Goal: Information Seeking & Learning: Learn about a topic

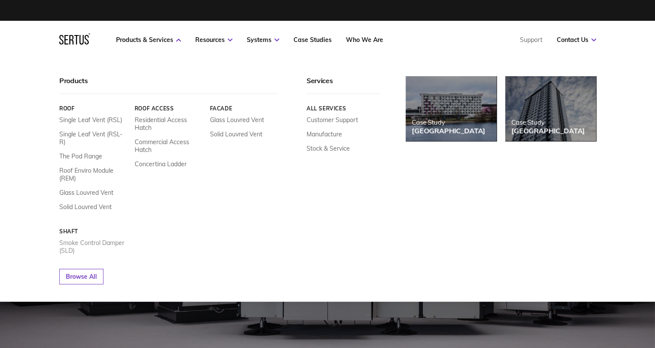
click at [90, 239] on link "Smoke Control Damper (SLD)" at bounding box center [93, 247] width 69 height 16
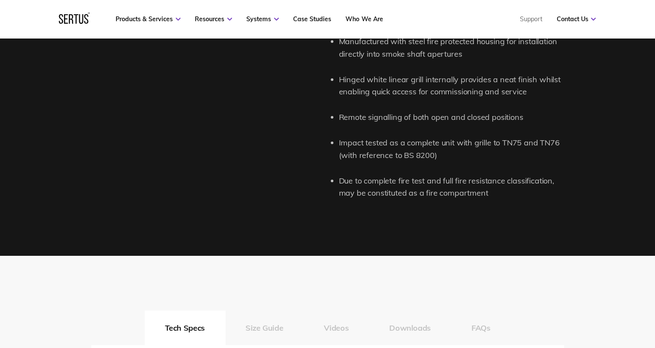
scroll to position [1164, 0]
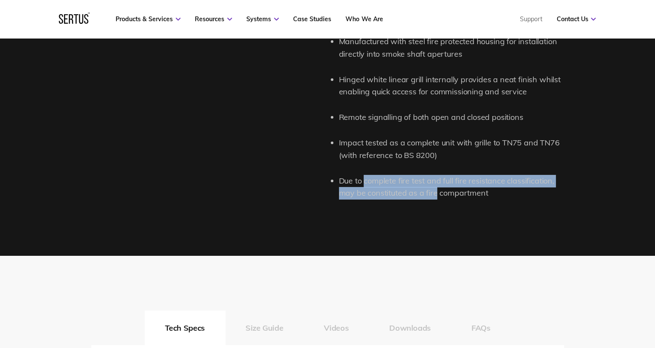
drag, startPoint x: 366, startPoint y: 179, endPoint x: 437, endPoint y: 192, distance: 72.3
click at [437, 192] on li "Due to complete fire test and full fire resistance classification, may be const…" at bounding box center [451, 187] width 225 height 25
click at [383, 185] on li "Due to complete fire test and full fire resistance classification, may be const…" at bounding box center [451, 187] width 225 height 25
drag, startPoint x: 341, startPoint y: 179, endPoint x: 513, endPoint y: 188, distance: 172.2
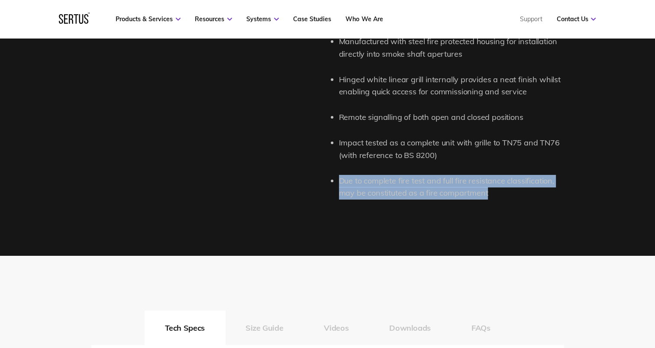
click at [513, 188] on li "Due to complete fire test and full fire resistance classification, may be const…" at bounding box center [451, 187] width 225 height 25
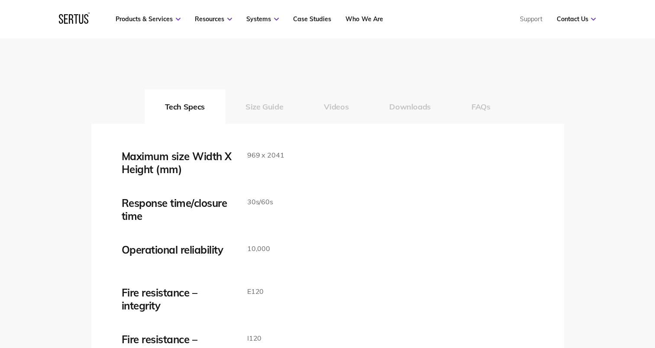
scroll to position [1386, 0]
click at [417, 106] on button "Downloads" at bounding box center [410, 106] width 82 height 35
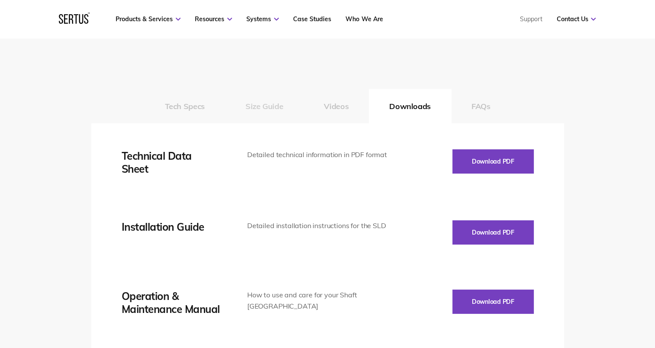
click at [267, 108] on button "Size Guide" at bounding box center [264, 106] width 78 height 35
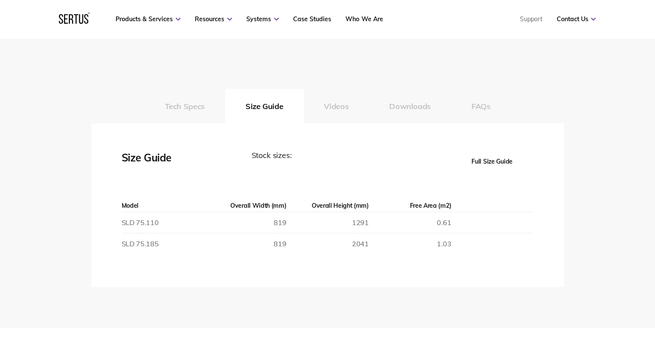
click at [203, 88] on div "Tech Specs Size Guide Videos Downloads FAQs Maximum size Width X Height (mm) 96…" at bounding box center [327, 181] width 655 height 294
click at [178, 91] on button "Tech Specs" at bounding box center [185, 106] width 81 height 35
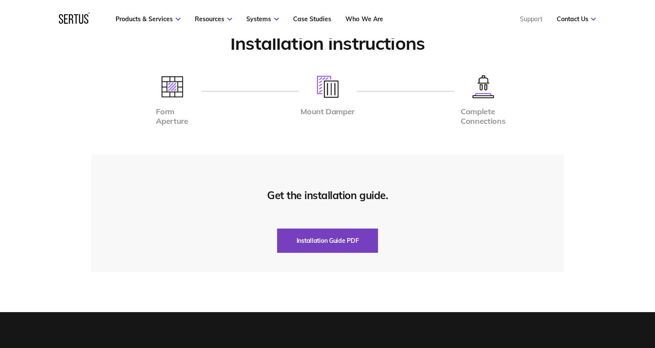
scroll to position [2207, 0]
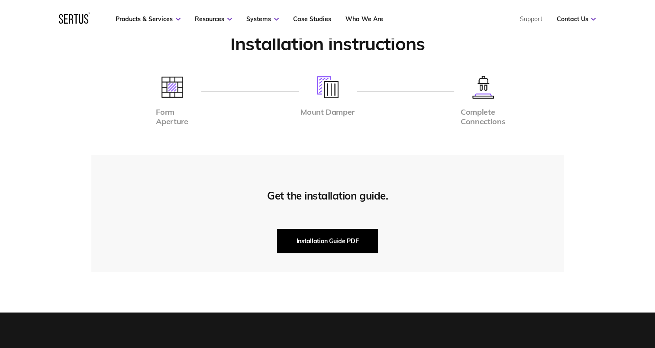
click at [340, 236] on button "Installation Guide PDF" at bounding box center [327, 241] width 101 height 24
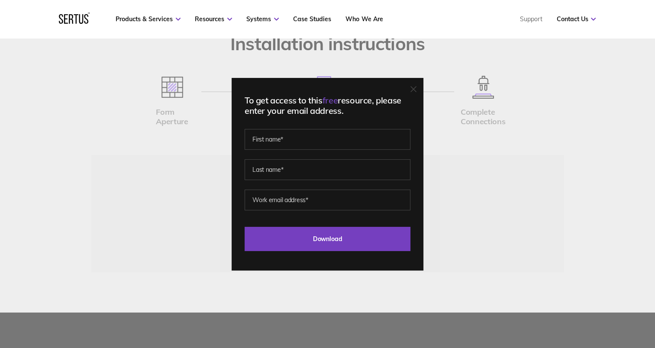
click at [431, 215] on div "To get access to this free resource, please enter your email address. Last Down…" at bounding box center [327, 174] width 655 height 348
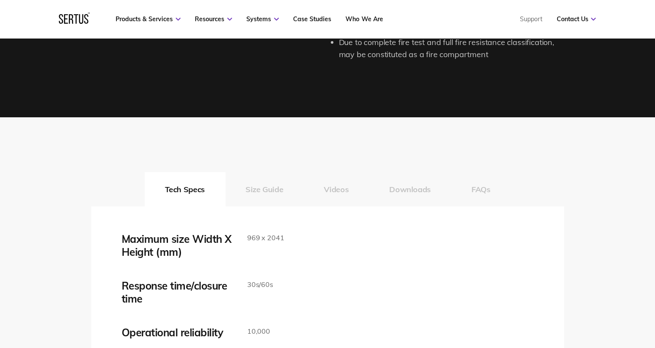
scroll to position [1302, 0]
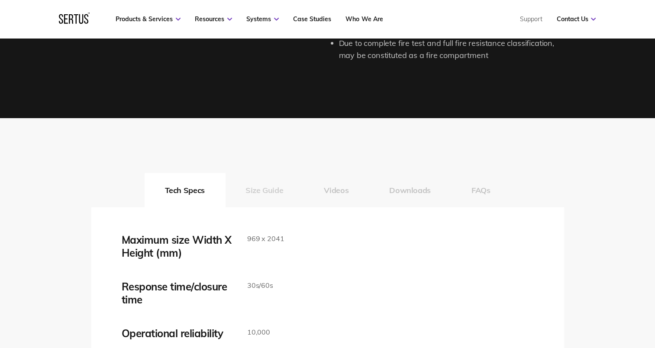
click at [271, 189] on button "Size Guide" at bounding box center [264, 190] width 78 height 35
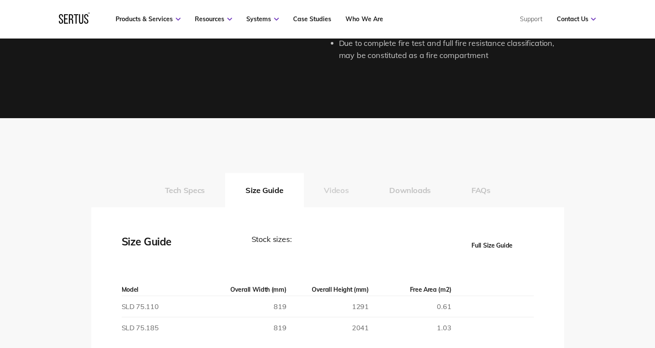
click at [331, 193] on button "Videos" at bounding box center [336, 190] width 65 height 35
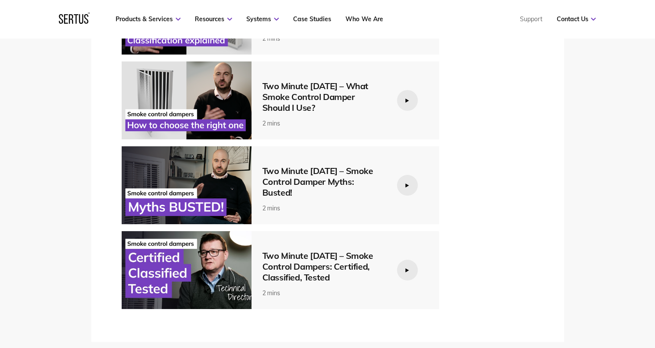
scroll to position [1644, 0]
click at [404, 265] on div at bounding box center [407, 269] width 21 height 21
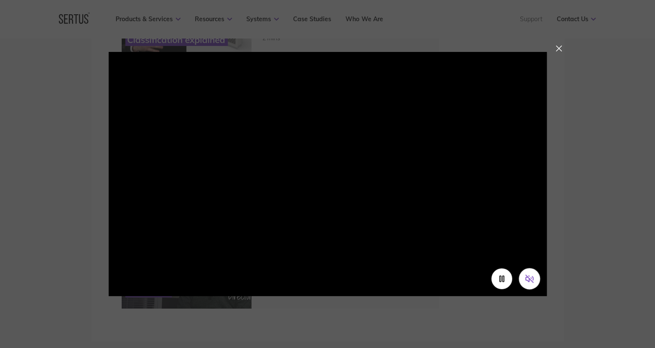
click at [532, 277] on icon "Unmute video" at bounding box center [529, 279] width 9 height 9
click at [204, 271] on video at bounding box center [328, 161] width 438 height 219
click at [238, 230] on video at bounding box center [328, 161] width 438 height 219
drag, startPoint x: 238, startPoint y: 230, endPoint x: 272, endPoint y: 285, distance: 64.0
click at [272, 271] on video at bounding box center [328, 161] width 438 height 219
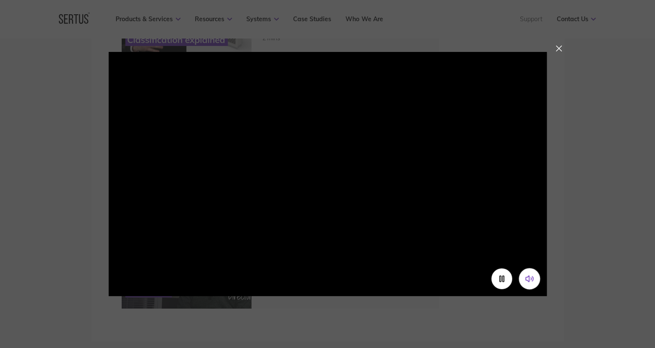
click at [263, 271] on video at bounding box center [328, 161] width 438 height 219
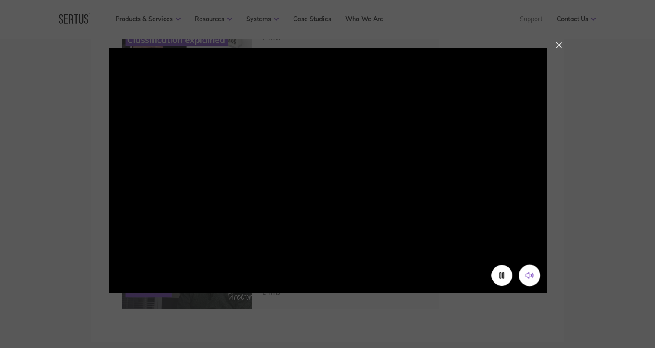
drag, startPoint x: 263, startPoint y: 292, endPoint x: 261, endPoint y: 300, distance: 8.0
click at [261, 300] on div at bounding box center [327, 174] width 655 height 348
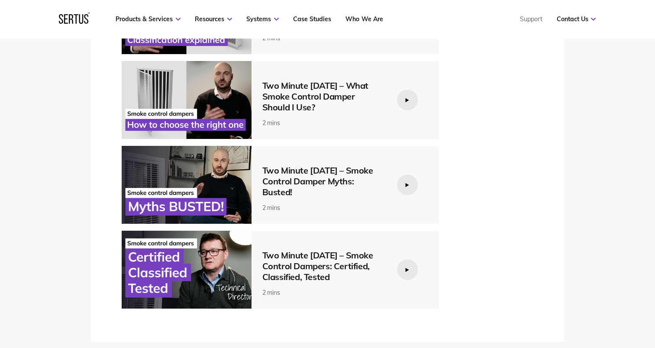
click at [194, 260] on img at bounding box center [187, 270] width 130 height 78
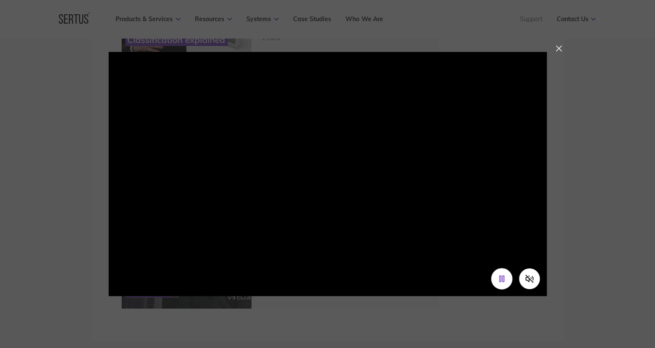
click at [503, 281] on rect "Pause video" at bounding box center [503, 279] width 1 height 6
drag, startPoint x: 503, startPoint y: 281, endPoint x: 529, endPoint y: 279, distance: 26.1
click at [529, 279] on icon "Unmute video" at bounding box center [529, 279] width 9 height 9
click at [504, 277] on icon "Play video" at bounding box center [501, 279] width 9 height 9
click at [559, 45] on div at bounding box center [559, 48] width 6 height 6
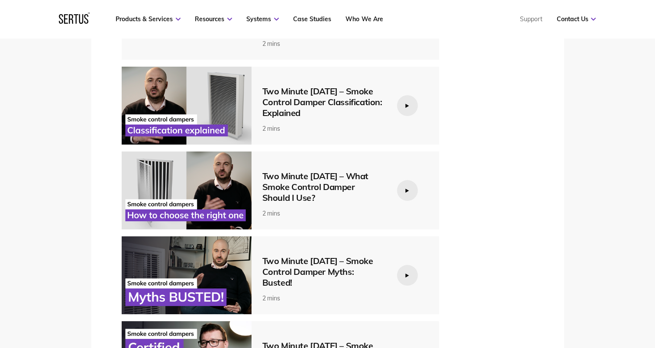
scroll to position [1554, 0]
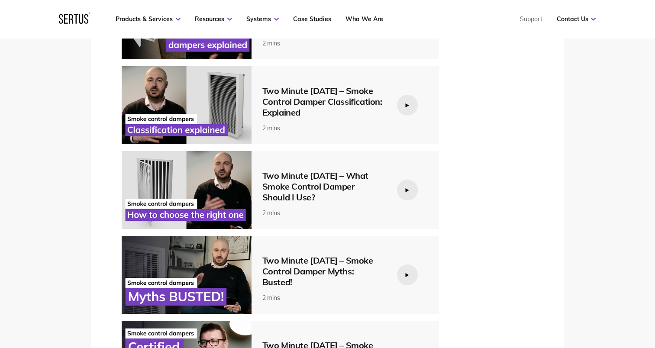
click at [196, 197] on img at bounding box center [187, 190] width 130 height 78
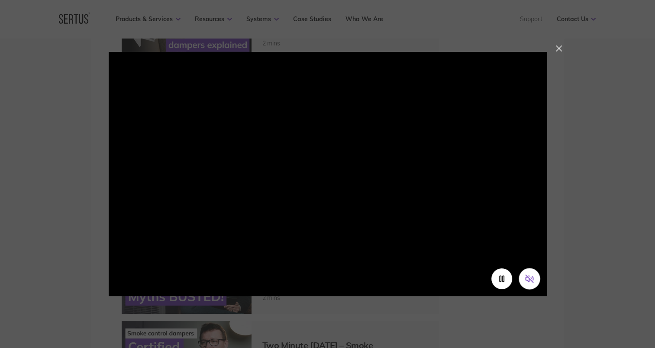
click at [539, 281] on button "Unmute video" at bounding box center [529, 278] width 21 height 21
click at [559, 47] on div at bounding box center [559, 48] width 6 height 6
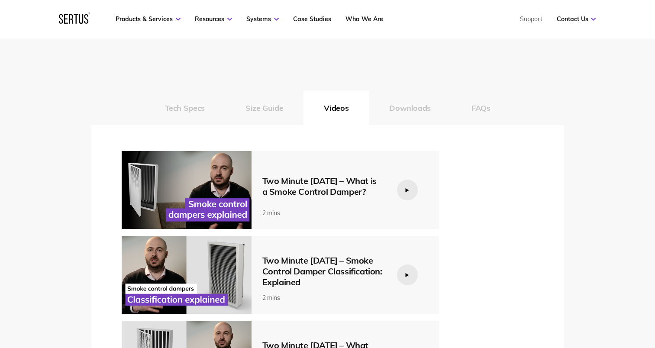
scroll to position [1379, 0]
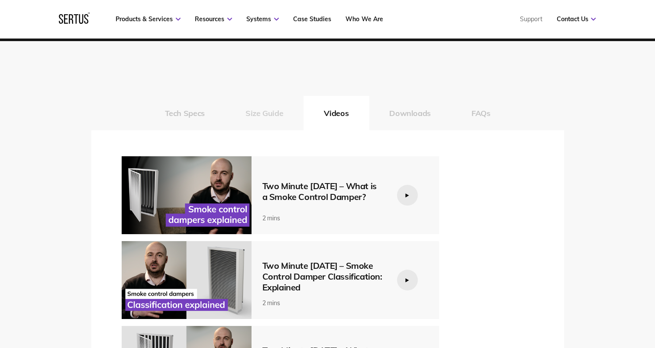
click at [279, 110] on button "Size Guide" at bounding box center [264, 113] width 78 height 35
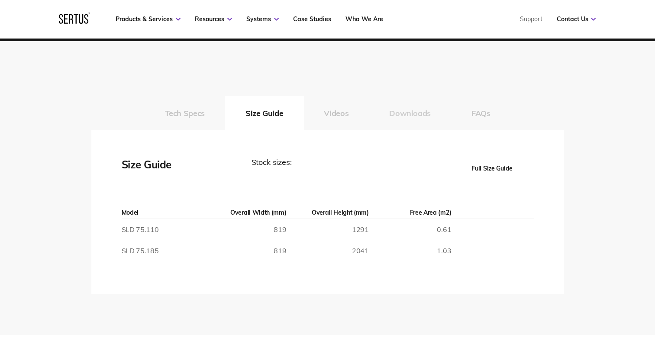
click at [386, 111] on button "Downloads" at bounding box center [410, 113] width 82 height 35
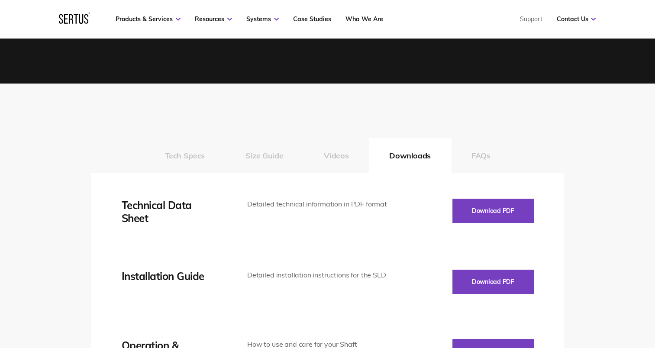
scroll to position [1417, 0]
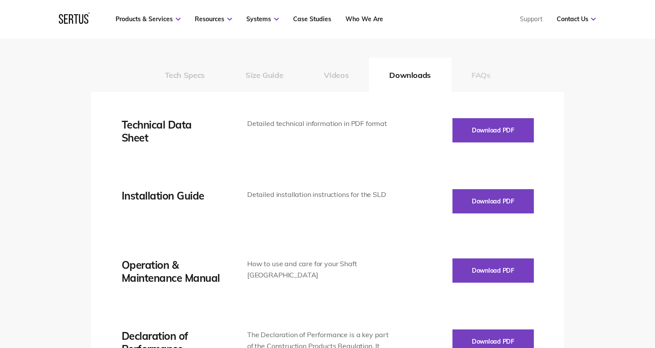
click at [471, 80] on button "FAQs" at bounding box center [481, 75] width 60 height 35
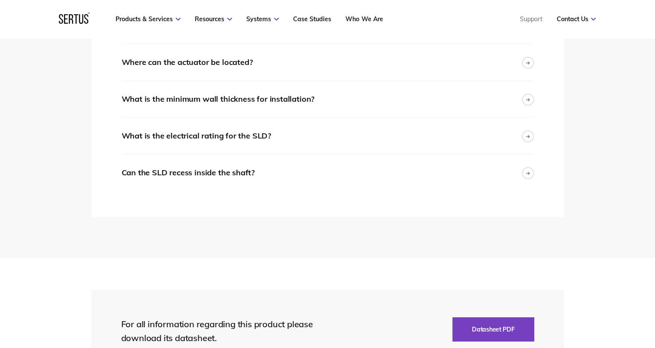
scroll to position [1602, 0]
